Goal: Task Accomplishment & Management: Use online tool/utility

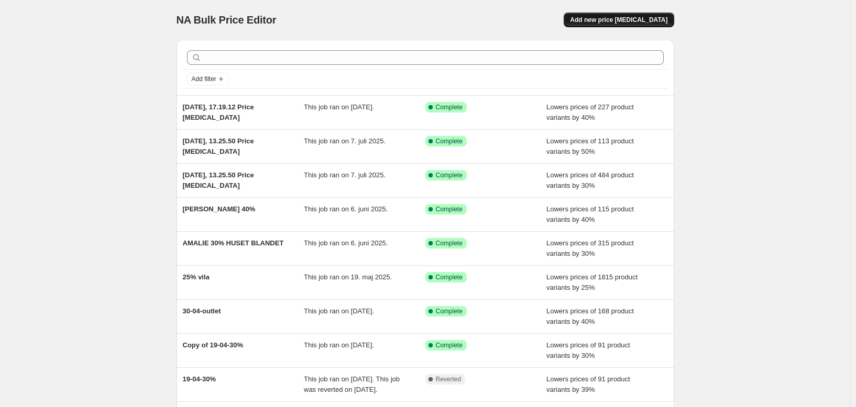
click at [649, 18] on span "Add new price [MEDICAL_DATA]" at bounding box center [618, 20] width 97 height 8
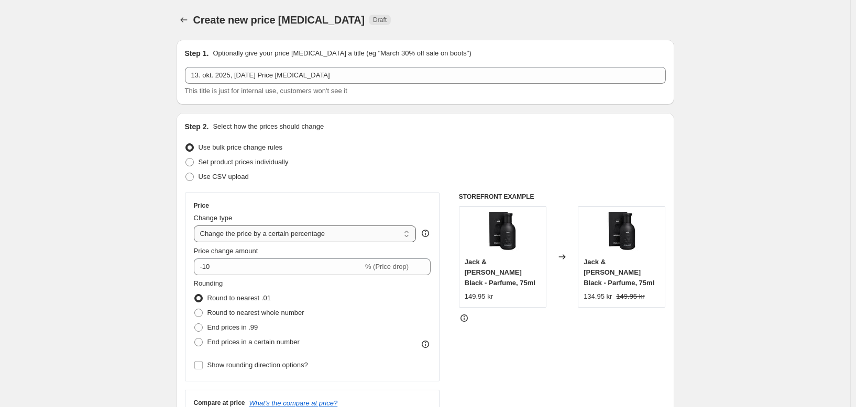
click at [295, 235] on select "Change the price to a certain amount Change the price by a certain amount Chang…" at bounding box center [305, 234] width 223 height 17
select select "ecap"
click at [196, 226] on select "Change the price to a certain amount Change the price by a certain amount Chang…" at bounding box center [305, 234] width 223 height 17
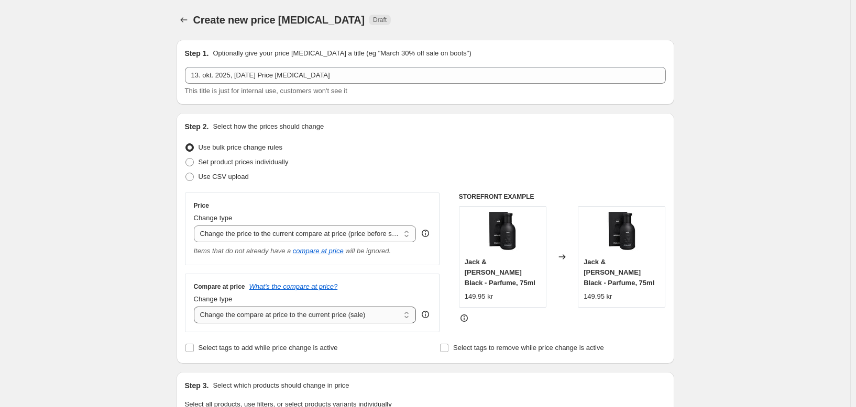
click at [314, 314] on select "Change the compare at price to the current price (sale) Change the compare at p…" at bounding box center [305, 315] width 223 height 17
click at [194, 350] on input "Select tags to add while price change is active" at bounding box center [189, 348] width 8 height 8
checkbox input "true"
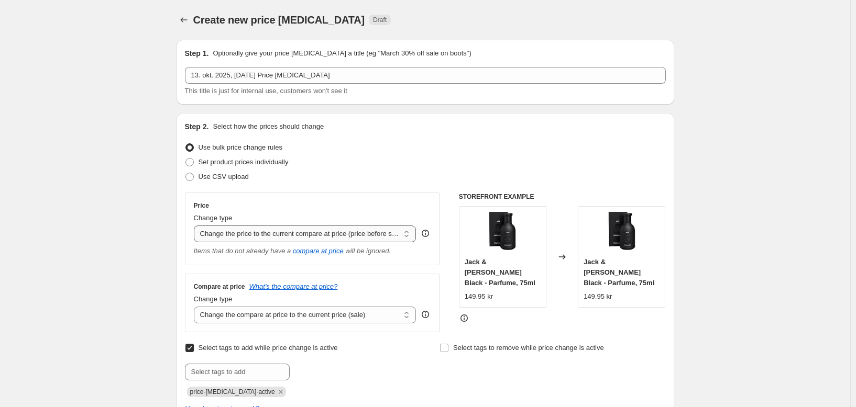
click at [225, 234] on select "Change the price to a certain amount Change the price by a certain amount Chang…" at bounding box center [305, 234] width 223 height 17
click at [196, 226] on select "Change the price to a certain amount Change the price by a certain amount Chang…" at bounding box center [305, 234] width 223 height 17
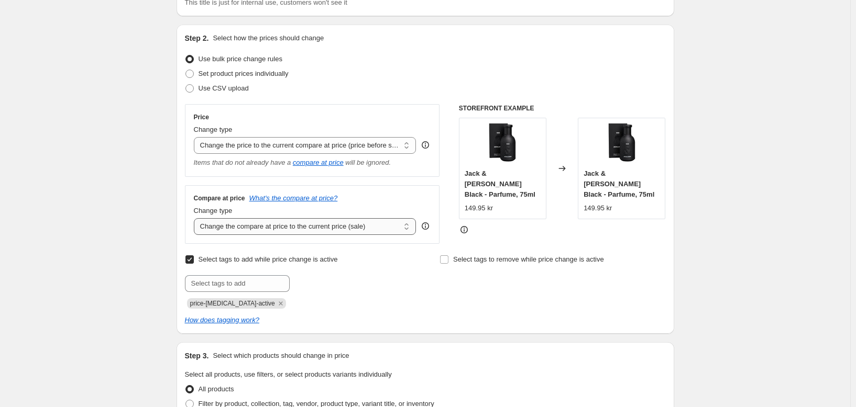
scroll to position [157, 0]
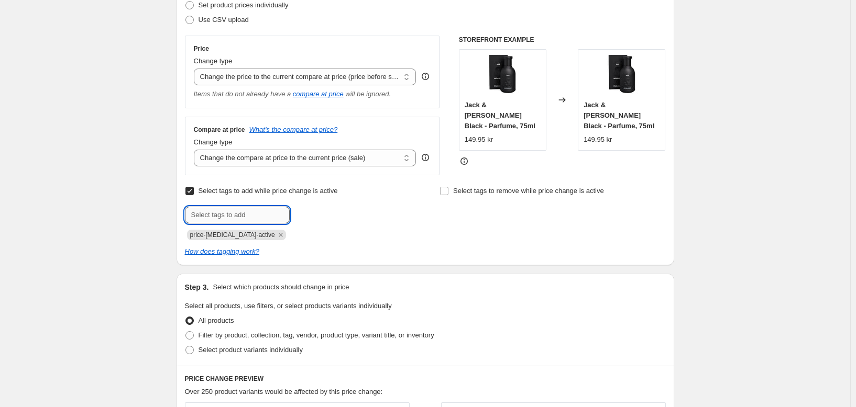
click at [234, 214] on input "text" at bounding box center [237, 215] width 105 height 17
type input "u"
type input "UDSALG"
click at [328, 214] on span "UDSALG" at bounding box center [325, 213] width 27 height 7
click at [276, 216] on input "text" at bounding box center [237, 215] width 105 height 17
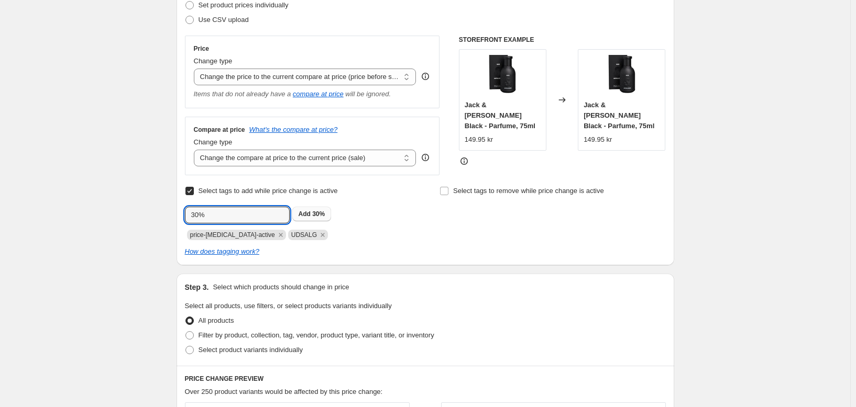
type input "30%"
click at [315, 215] on span "Add 30%" at bounding box center [311, 214] width 27 height 8
click at [271, 211] on input "text" at bounding box center [237, 215] width 105 height 17
type input "udsalg30%"
click at [329, 215] on span "udsalg30%" at bounding box center [328, 213] width 33 height 7
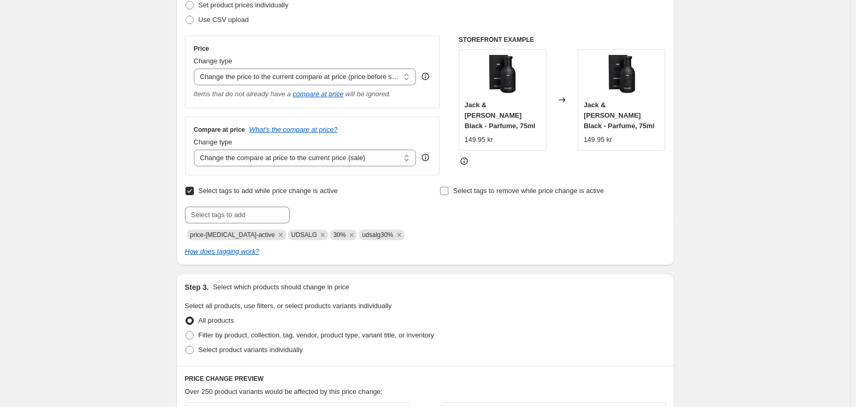
click at [446, 194] on input "Select tags to remove while price change is active" at bounding box center [444, 191] width 8 height 8
checkbox input "true"
click at [455, 214] on input "text" at bounding box center [491, 215] width 105 height 17
type input "Ikkeudsalg"
click at [565, 212] on b "Add" at bounding box center [559, 213] width 12 height 7
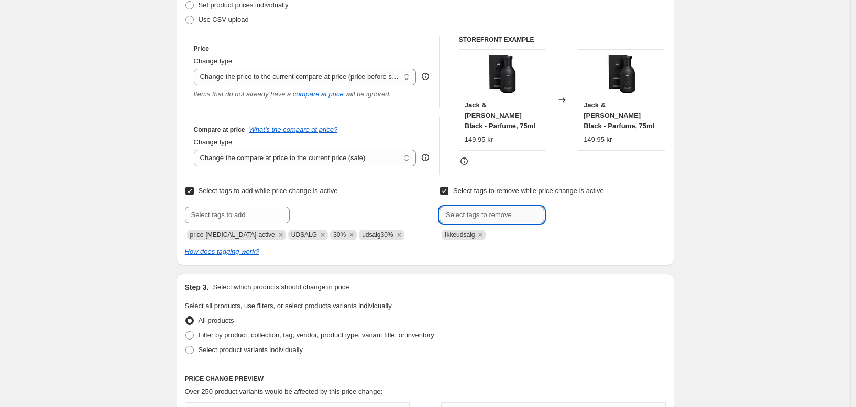
click at [511, 221] on input "text" at bounding box center [491, 215] width 105 height 17
type input "nyheder"
click at [575, 216] on span "nyheder" at bounding box center [579, 213] width 25 height 7
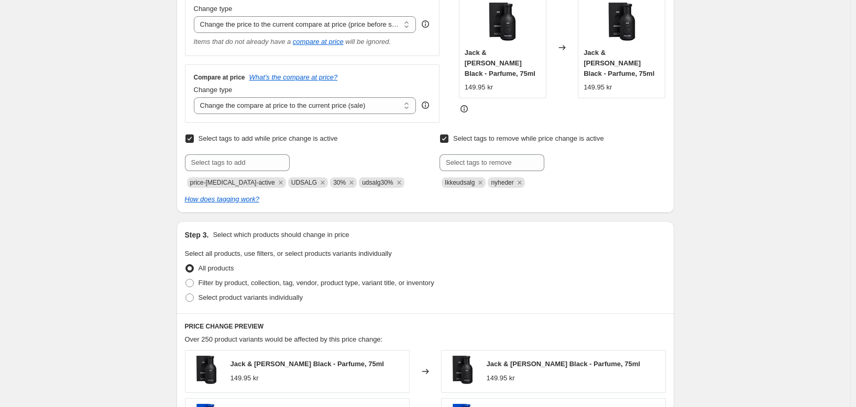
scroll to position [262, 0]
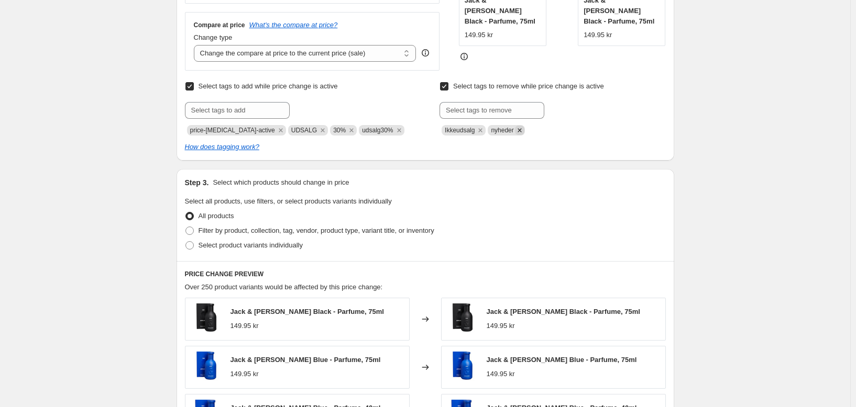
click at [523, 131] on icon "Remove nyheder" at bounding box center [519, 130] width 9 height 9
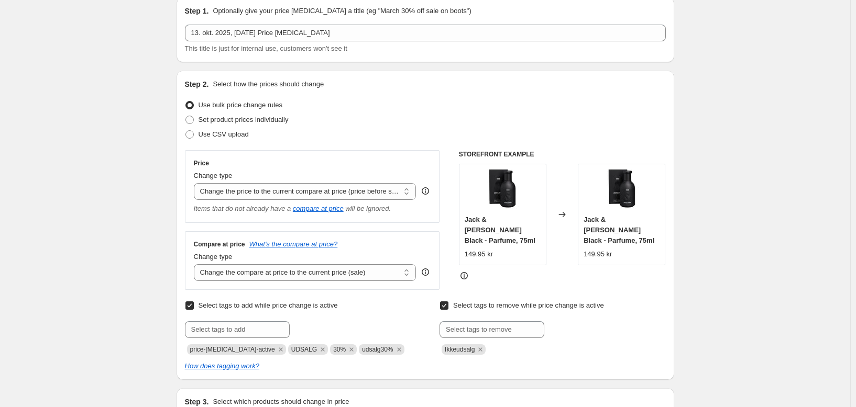
scroll to position [0, 0]
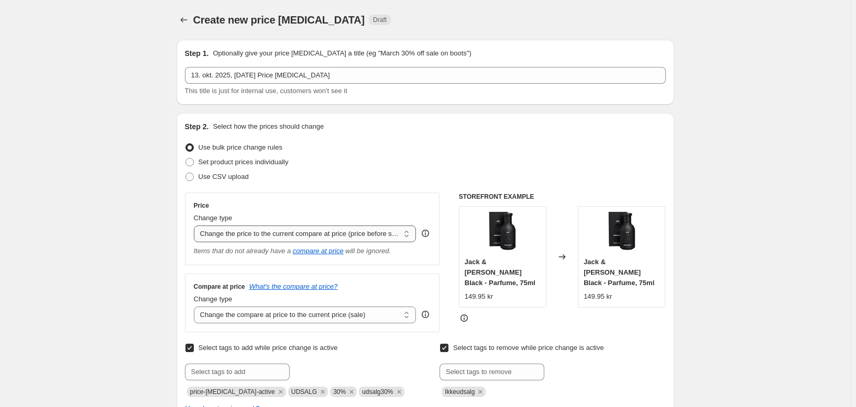
click at [397, 227] on select "Change the price to a certain amount Change the price by a certain amount Chang…" at bounding box center [305, 234] width 223 height 17
select select "percentage"
click at [196, 226] on select "Change the price to a certain amount Change the price by a certain amount Chang…" at bounding box center [305, 234] width 223 height 17
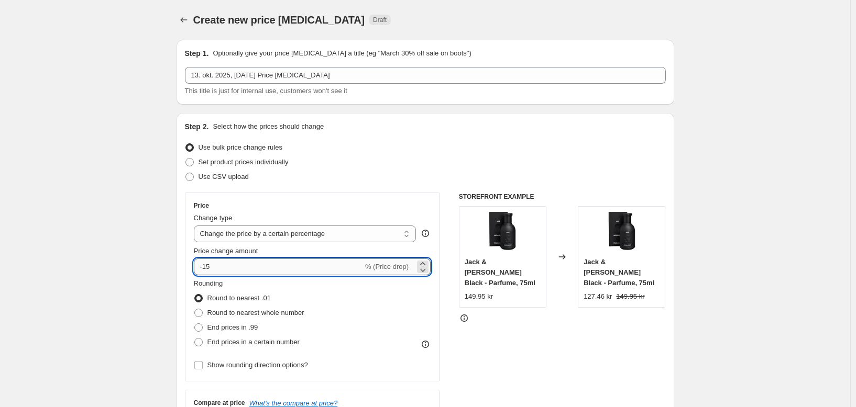
click at [338, 269] on input "-15" at bounding box center [278, 267] width 169 height 17
type input "-1"
type input "-30"
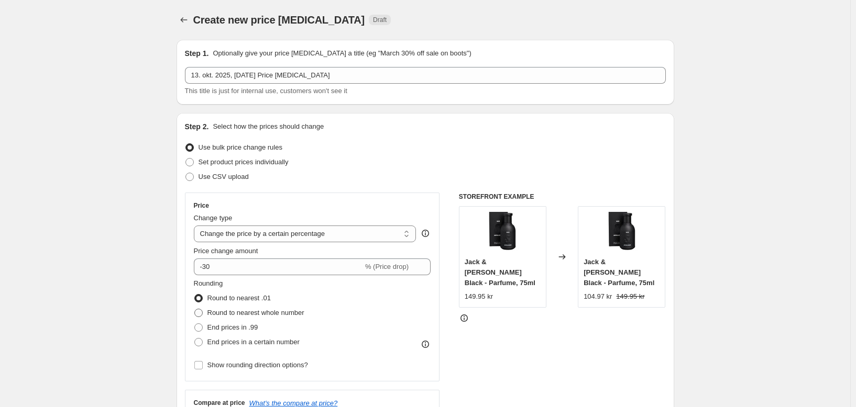
click at [203, 312] on span at bounding box center [198, 313] width 8 height 8
click at [195, 309] on input "Round to nearest whole number" at bounding box center [194, 309] width 1 height 1
radio input "true"
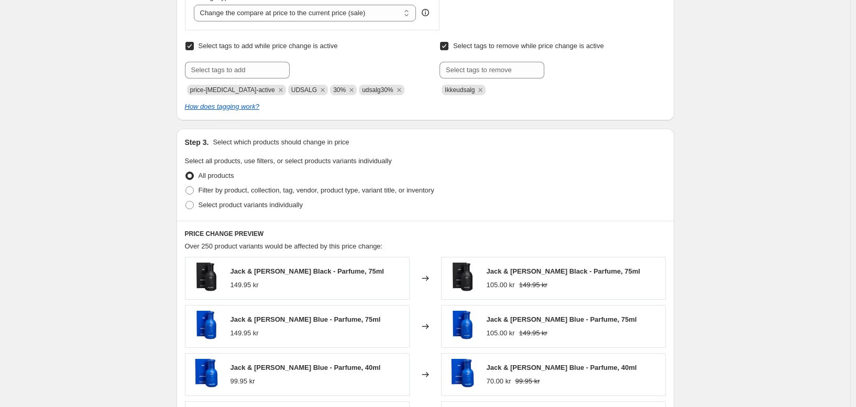
scroll to position [471, 0]
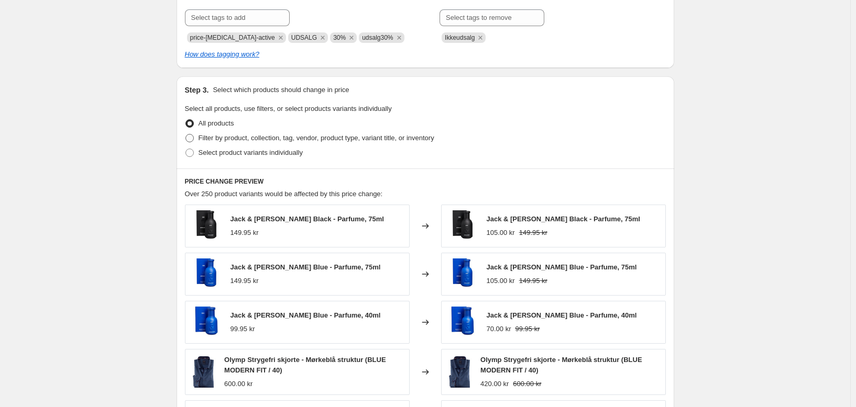
click at [194, 136] on span at bounding box center [189, 138] width 8 height 8
click at [186, 135] on input "Filter by product, collection, tag, vendor, product type, variant title, or inv…" at bounding box center [185, 134] width 1 height 1
radio input "true"
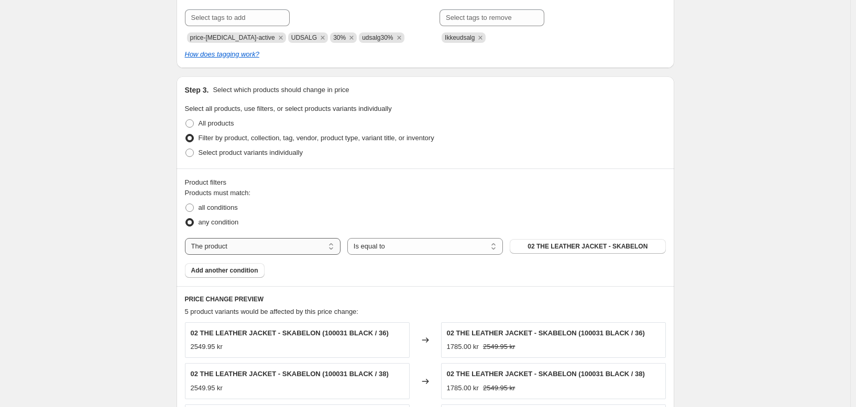
click at [226, 243] on select "The product The product's collection The product's tag The product's vendor The…" at bounding box center [263, 246] width 156 height 17
select select "tag"
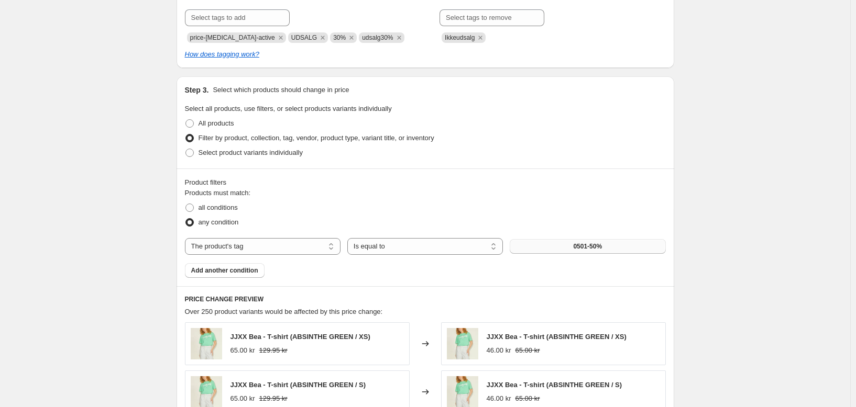
click at [530, 249] on button "0501-50%" at bounding box center [587, 246] width 156 height 15
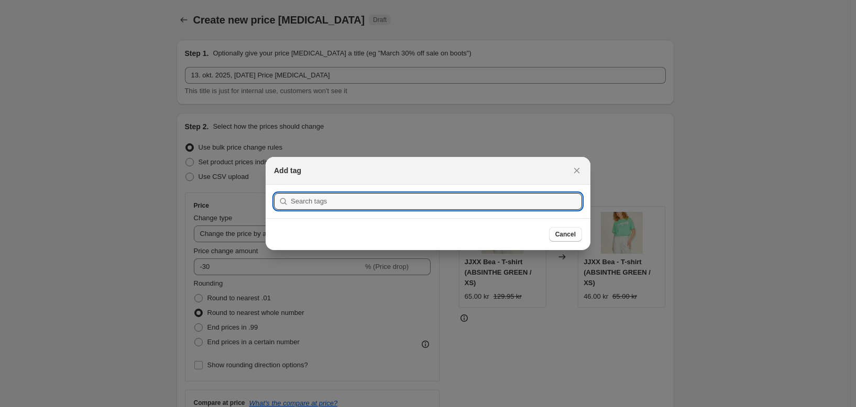
scroll to position [0, 0]
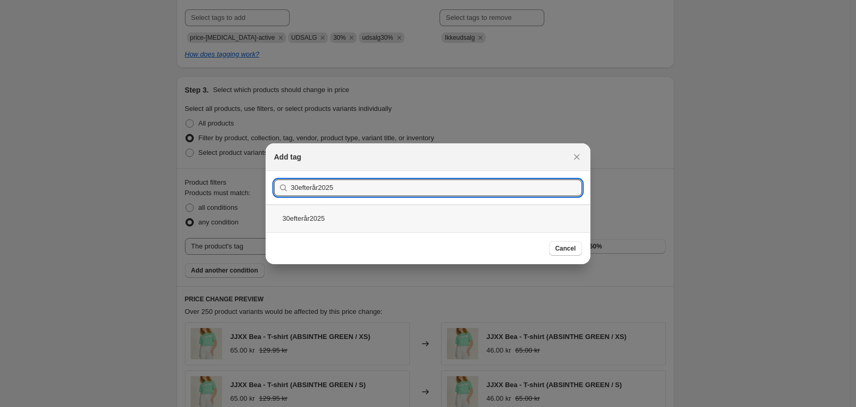
type input "30efterår2025"
click at [475, 221] on div "30efterår2025" at bounding box center [427, 219] width 325 height 28
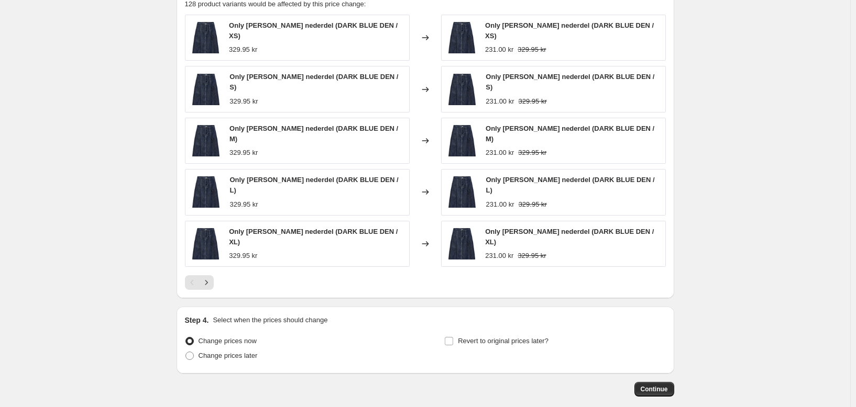
scroll to position [816, 0]
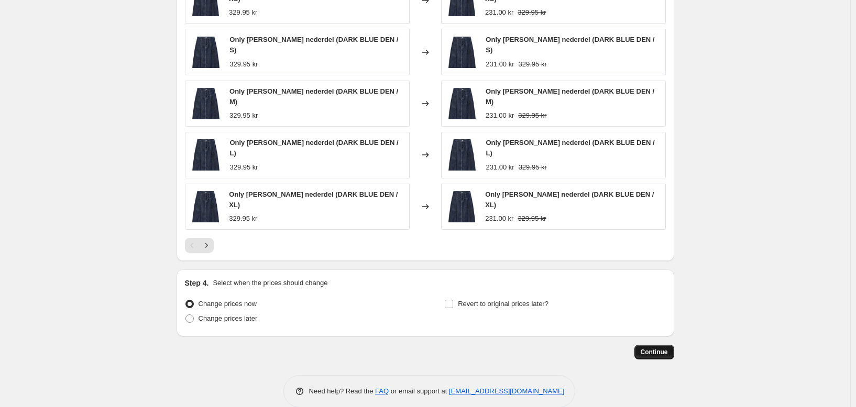
click at [657, 348] on span "Continue" at bounding box center [653, 352] width 27 height 8
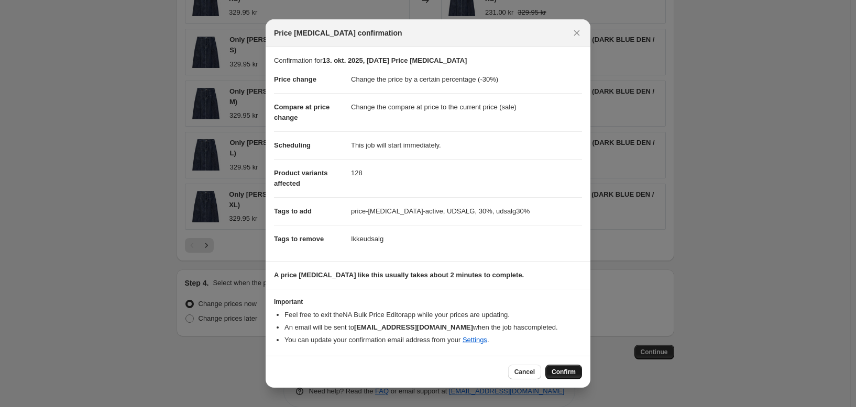
click at [568, 371] on span "Confirm" at bounding box center [563, 372] width 24 height 8
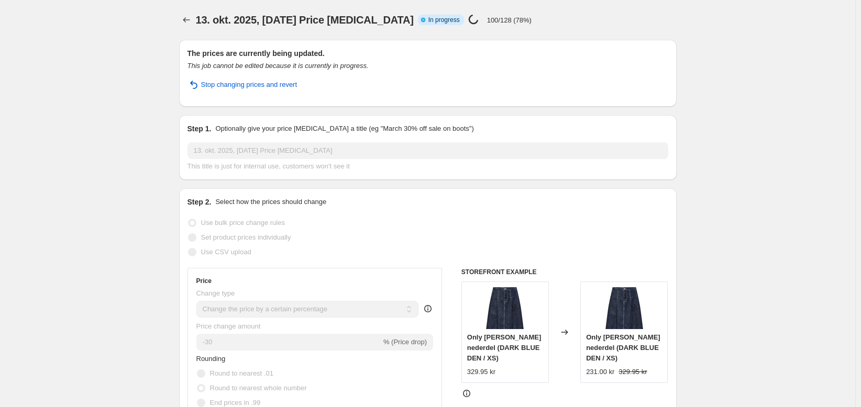
select select "percentage"
select select "tag"
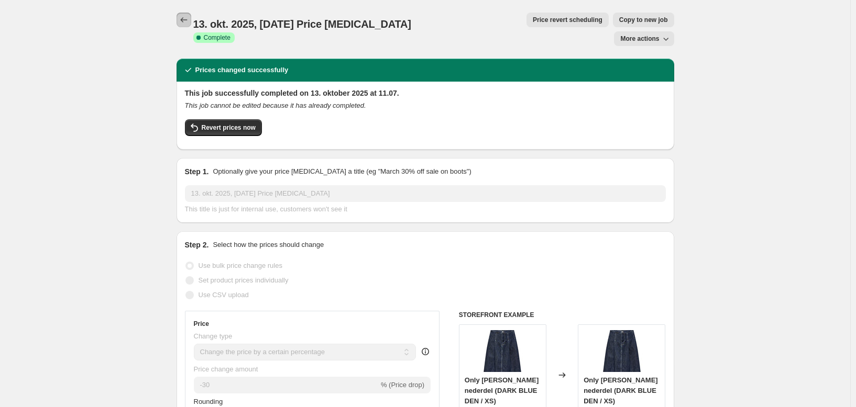
click at [189, 20] on icon "Price change jobs" at bounding box center [184, 20] width 10 height 10
